Goal: Transaction & Acquisition: Subscribe to service/newsletter

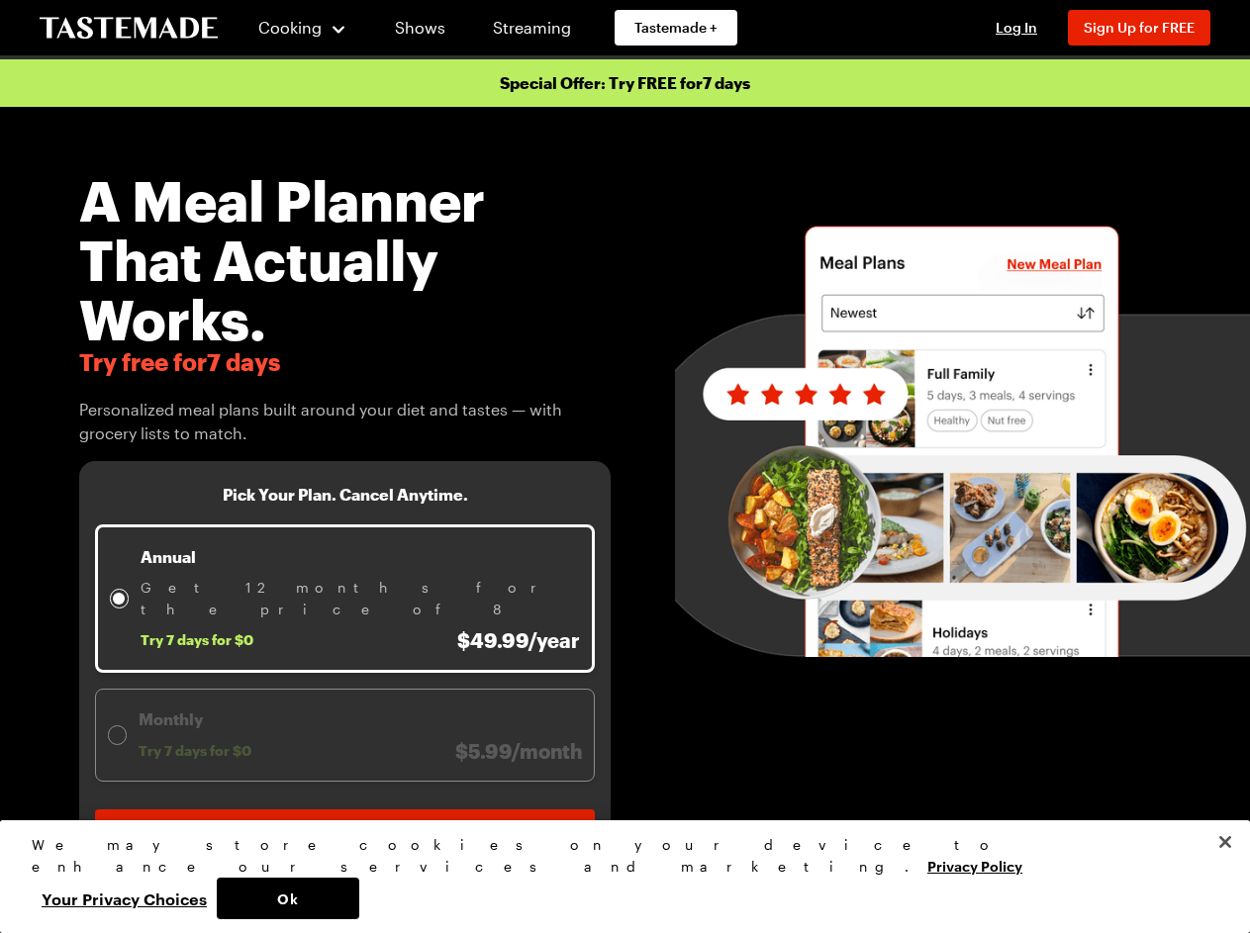
click at [624, 466] on div at bounding box center [930, 527] width 639 height 715
click at [294, 28] on span "Cooking" at bounding box center [289, 27] width 63 height 19
click at [1025, 28] on span "Log In" at bounding box center [1017, 27] width 42 height 17
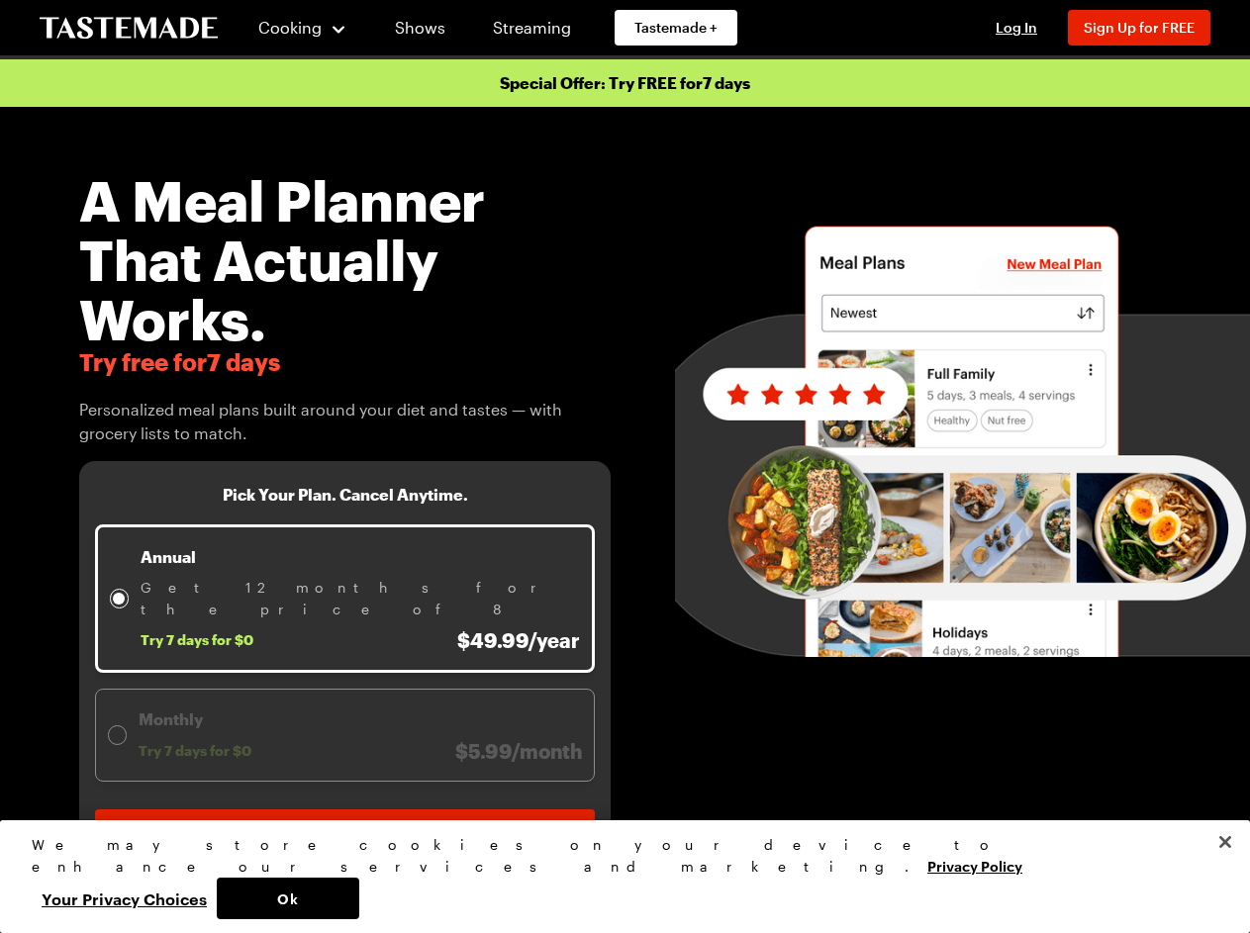
click at [1148, 28] on span "Sign Up for FREE" at bounding box center [1139, 27] width 111 height 17
click at [345, 495] on h3 "Pick Your Plan. Cancel Anytime." at bounding box center [345, 495] width 245 height 20
click at [345, 588] on span "Get 12 months for the price of 8" at bounding box center [360, 599] width 439 height 44
click at [360, 557] on p "Annual" at bounding box center [360, 557] width 439 height 24
click at [345, 714] on div "Monthly Try 7 days for $0 $5.99/month" at bounding box center [360, 735] width 443 height 55
